Goal: Use online tool/utility: Utilize a website feature to perform a specific function

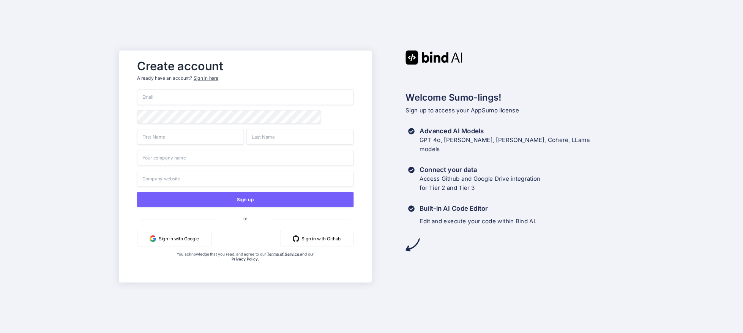
click at [177, 99] on input "email" at bounding box center [245, 97] width 217 height 16
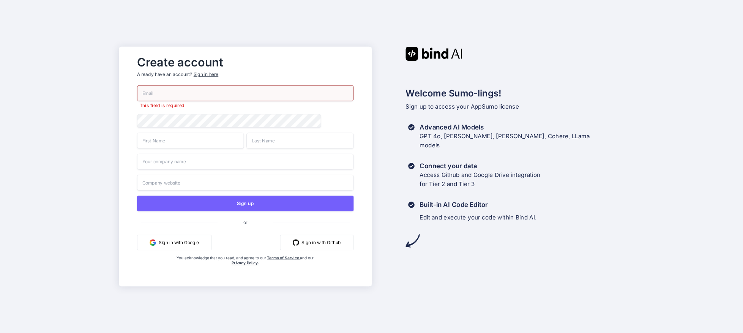
type input "[EMAIL_ADDRESS][DOMAIN_NAME]"
type input "[PERSON_NAME]"
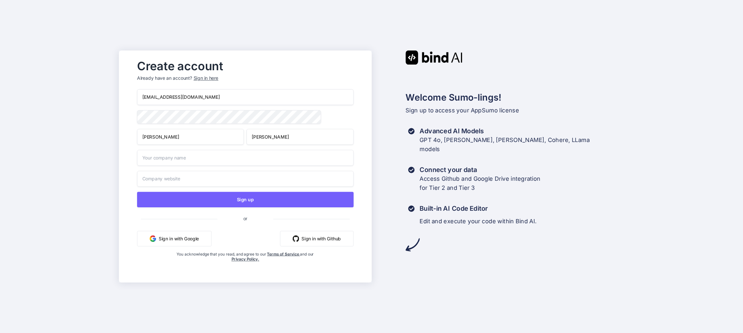
click at [167, 241] on button "Sign in with Google" at bounding box center [174, 239] width 74 height 16
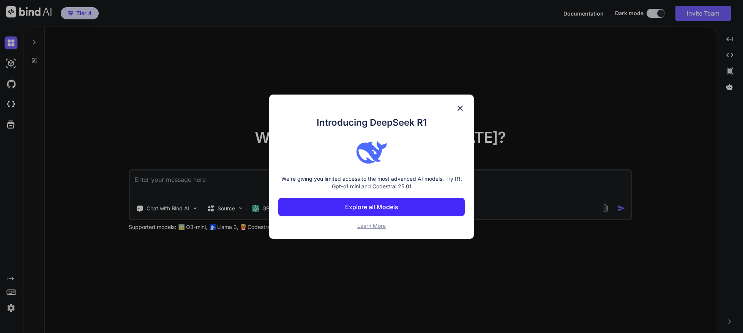
click at [381, 201] on button "Explore all Models" at bounding box center [371, 207] width 186 height 18
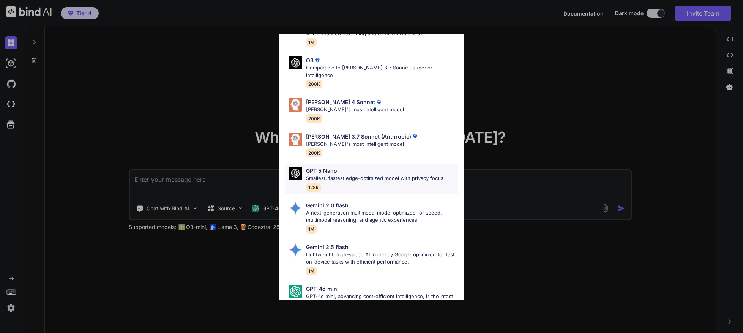
scroll to position [381, 0]
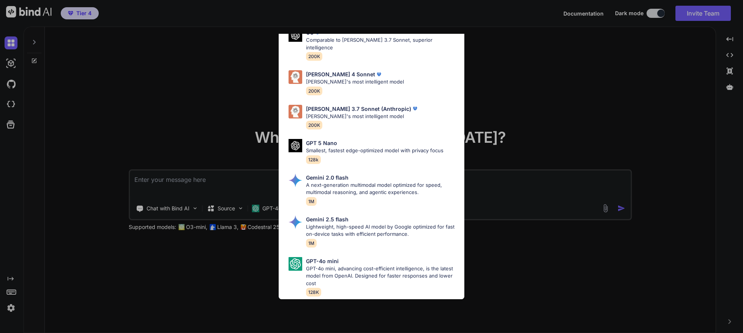
click at [491, 107] on div "All GPT 5 Mini Smaller, fast variant balancing speed and capability for light t…" at bounding box center [371, 166] width 743 height 333
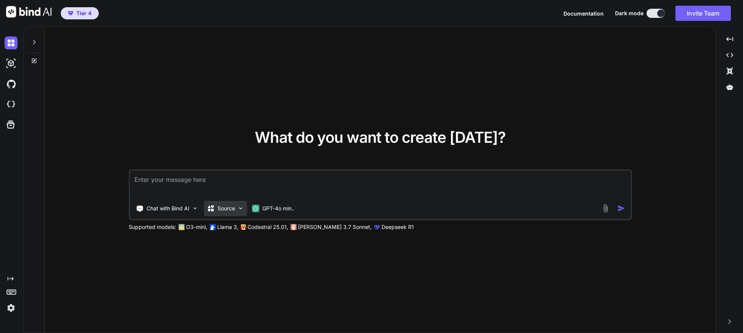
click at [228, 210] on p "Source" at bounding box center [226, 209] width 17 height 8
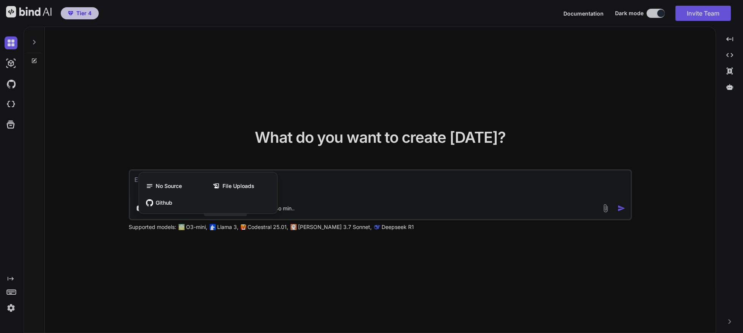
click at [183, 132] on div at bounding box center [371, 166] width 743 height 333
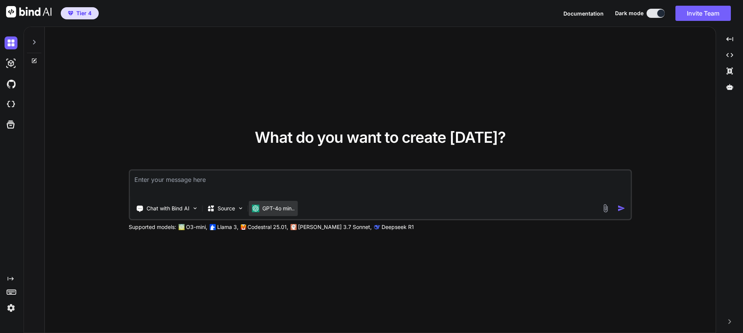
click at [273, 209] on p "GPT-4o min.." at bounding box center [278, 209] width 32 height 8
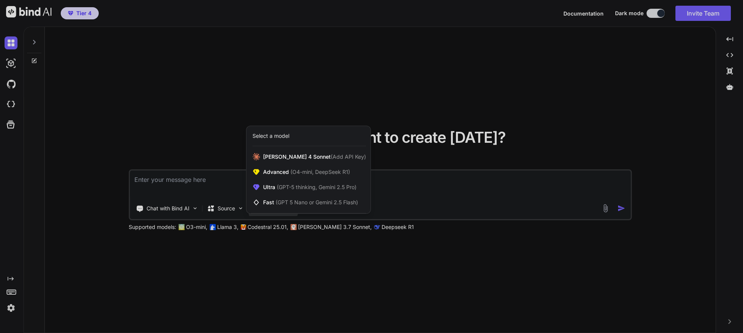
click at [197, 119] on div at bounding box center [371, 166] width 743 height 333
type textarea "x"
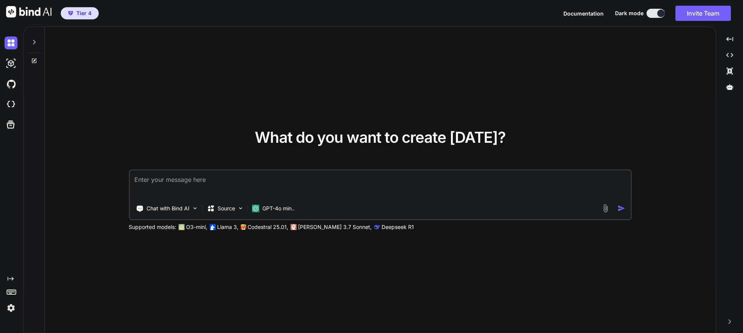
click at [151, 185] on textarea at bounding box center [380, 185] width 501 height 28
paste textarea "Develop an application that scans email files for phishing threats. The applica…"
type textarea "Develop an application that scans email files for phishing threats. The applica…"
type textarea "x"
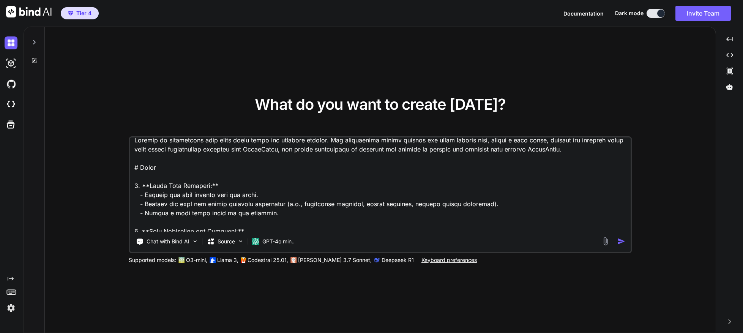
scroll to position [0, 0]
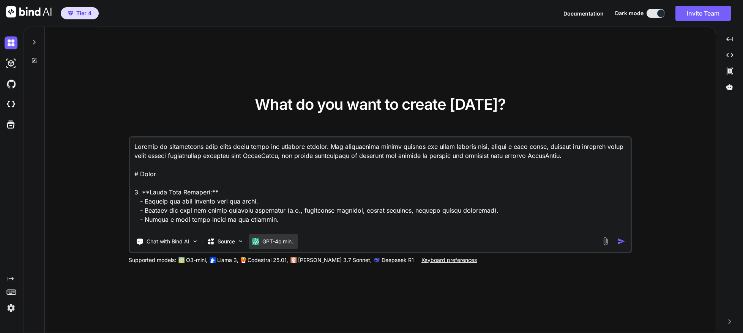
type textarea "Develop an application that scans email files for phishing threats. The applica…"
click at [261, 241] on div "GPT-4o min.." at bounding box center [273, 242] width 43 height 8
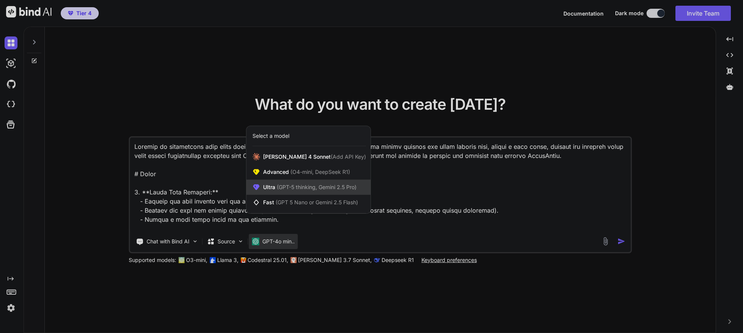
click at [271, 188] on span "Ultra (GPT-5 thinking, Gemini 2.5 Pro)" at bounding box center [309, 187] width 93 height 8
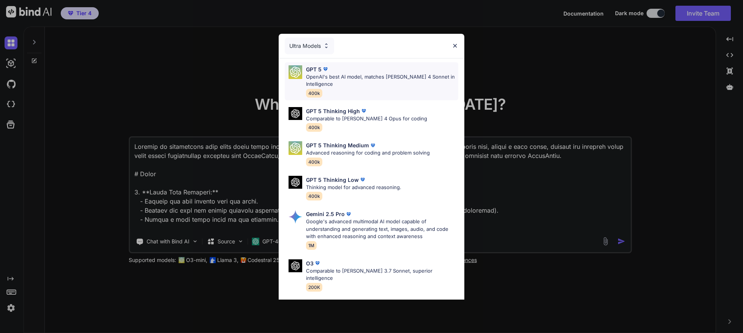
click at [318, 80] on p "OpenAI's best AI model, matches [PERSON_NAME] 4 Sonnet in Intelligence" at bounding box center [382, 80] width 152 height 15
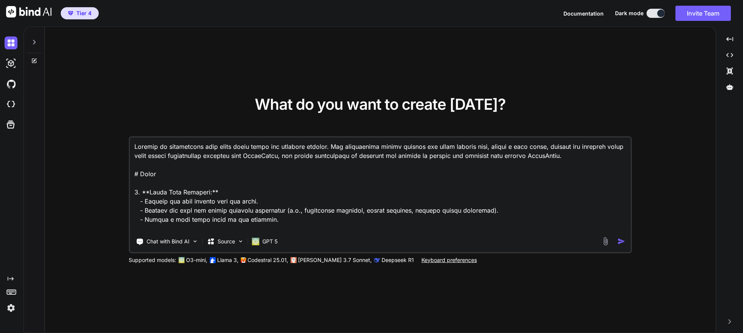
click at [621, 242] on img "button" at bounding box center [622, 241] width 8 height 8
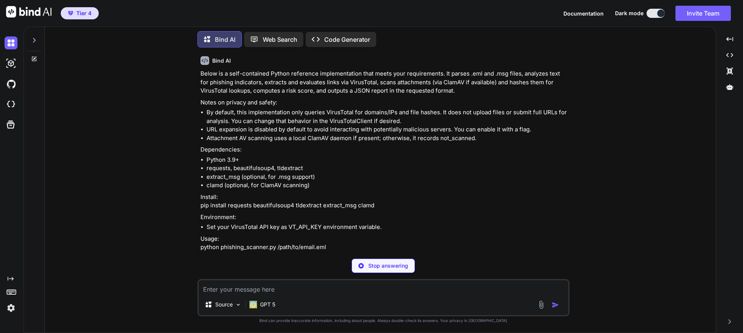
scroll to position [194, 0]
type textarea "x"
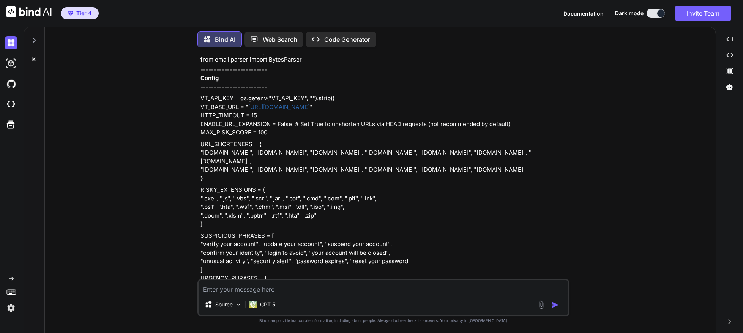
scroll to position [795, 0]
